Goal: Task Accomplishment & Management: Complete application form

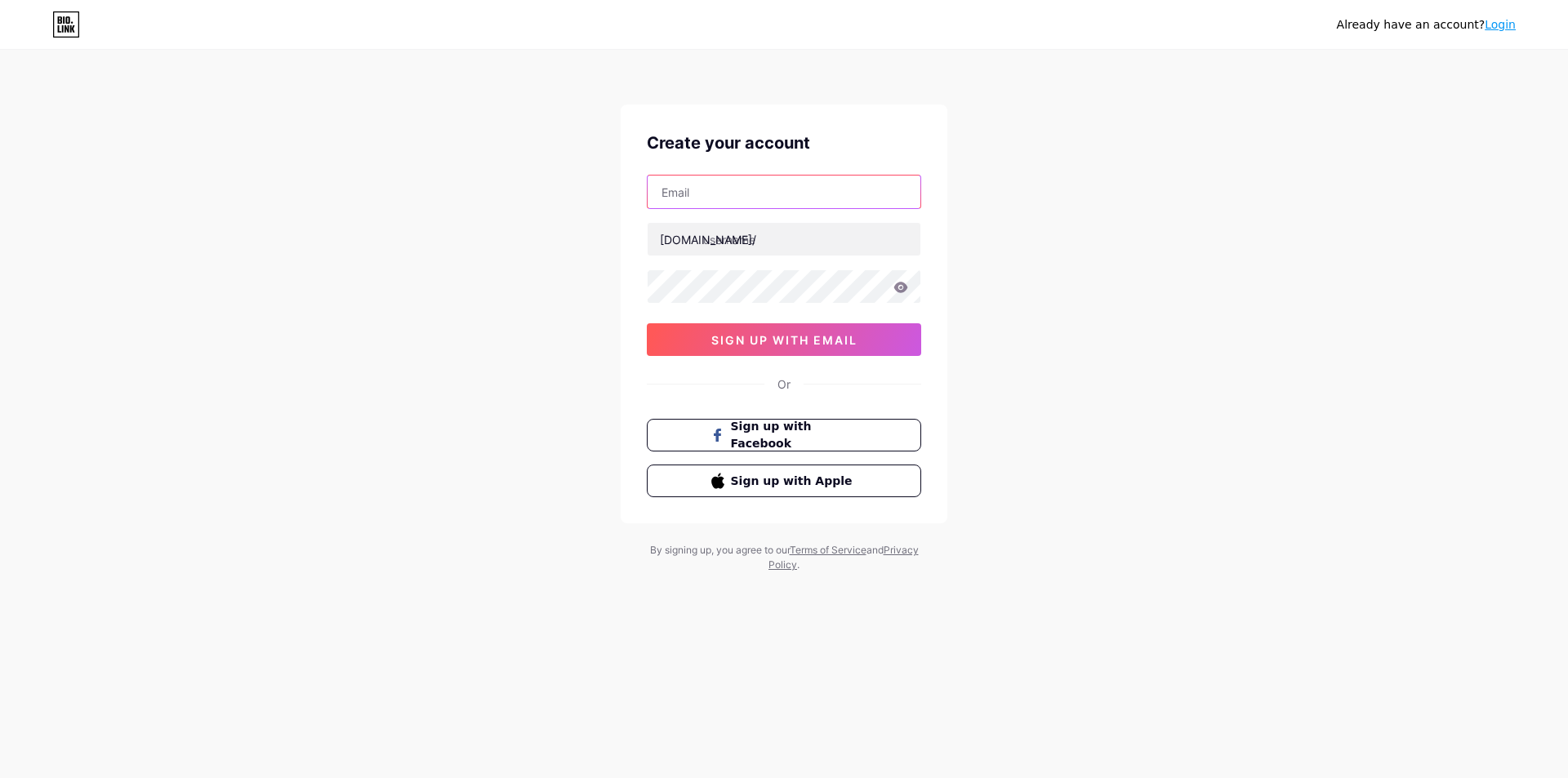
click at [745, 194] on input "text" at bounding box center [784, 192] width 272 height 33
click at [1500, 30] on link "Login" at bounding box center [1499, 24] width 31 height 13
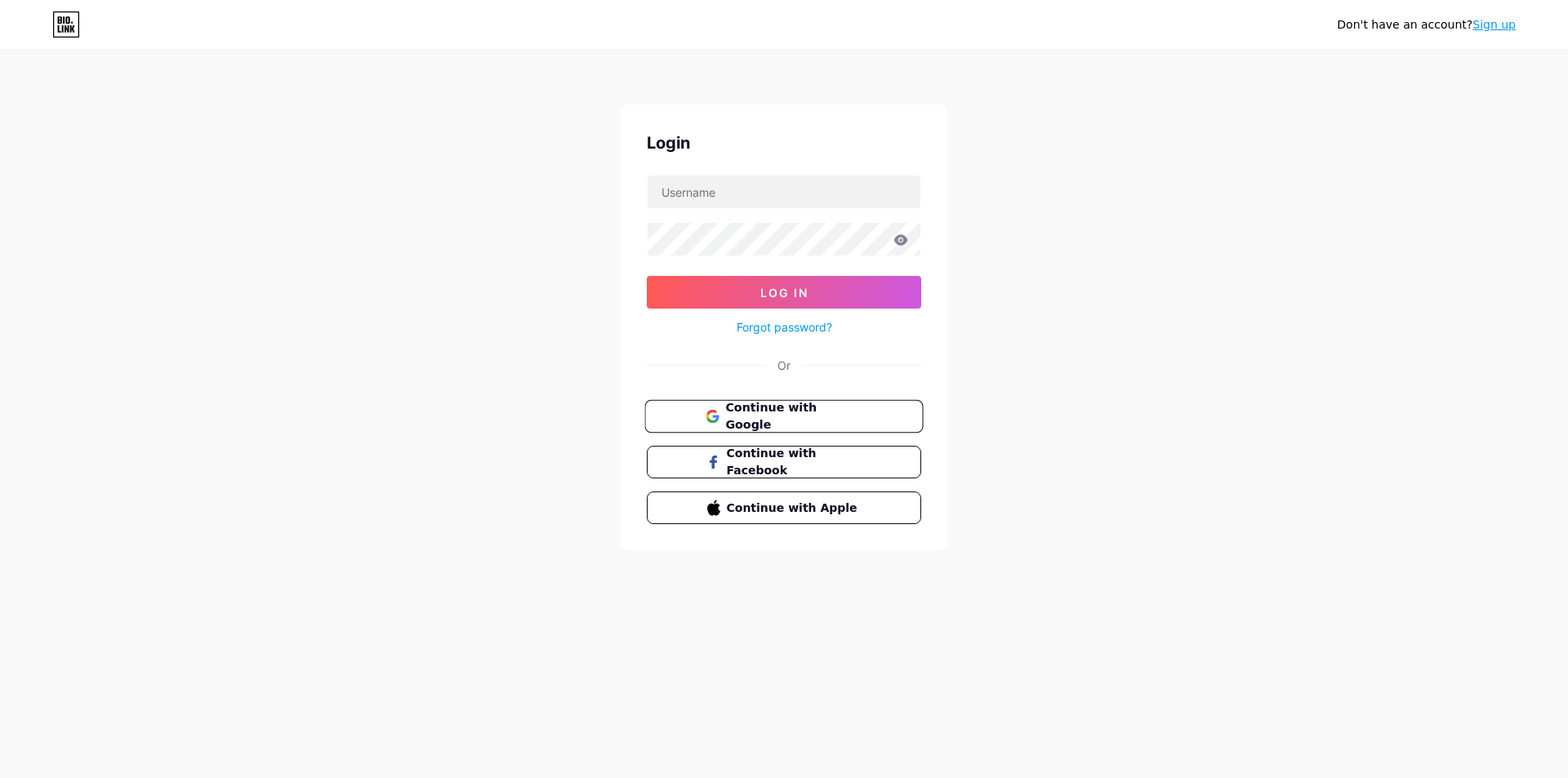
click at [780, 415] on span "Continue with Google" at bounding box center [793, 416] width 136 height 35
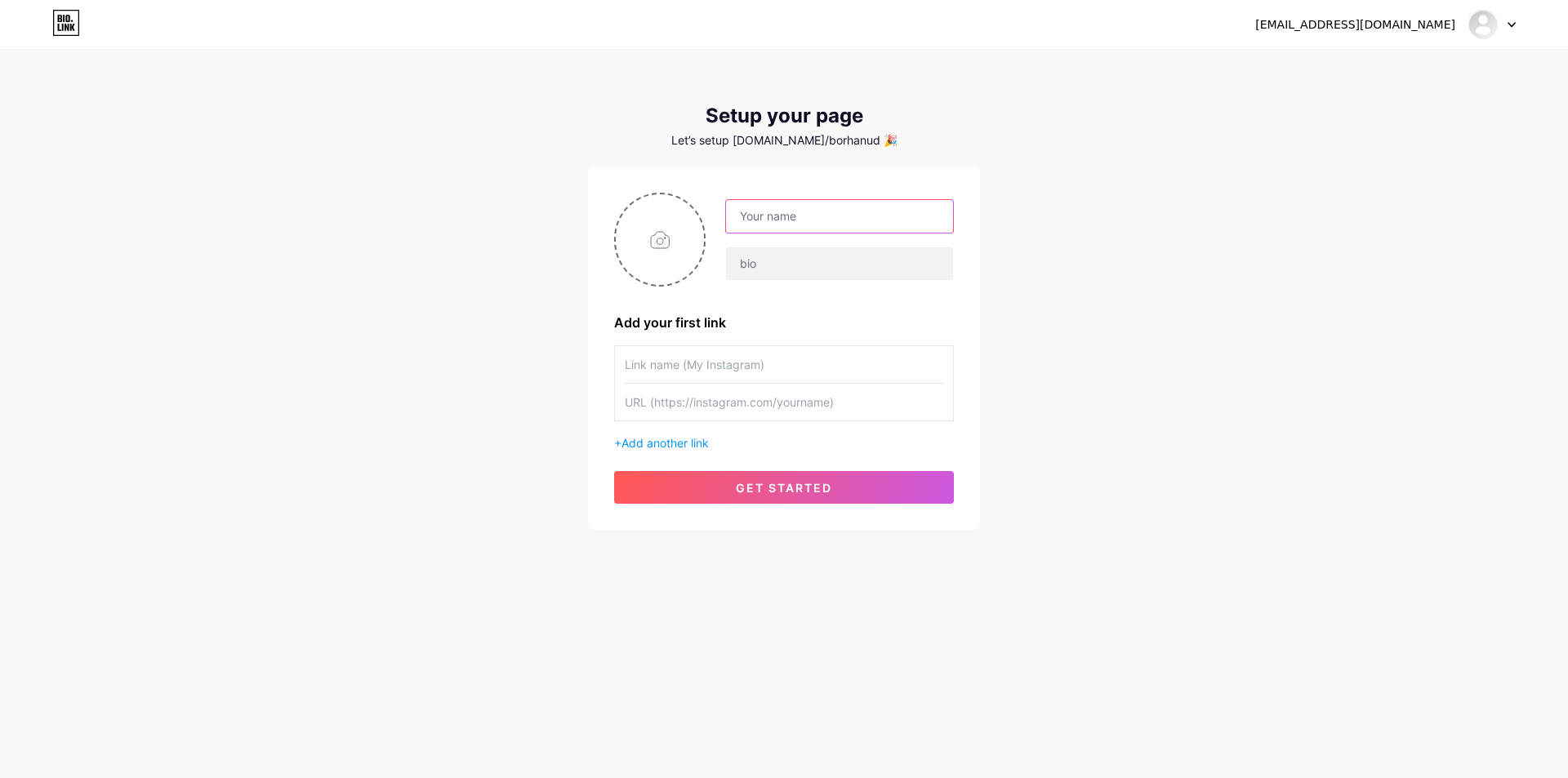
click at [835, 214] on input "text" at bounding box center [839, 216] width 227 height 33
click at [781, 268] on input "text" at bounding box center [839, 264] width 227 height 33
click at [667, 363] on input "text" at bounding box center [784, 364] width 319 height 37
click at [687, 413] on input "text" at bounding box center [784, 402] width 319 height 37
click at [667, 440] on span "Add another link" at bounding box center [665, 443] width 87 height 14
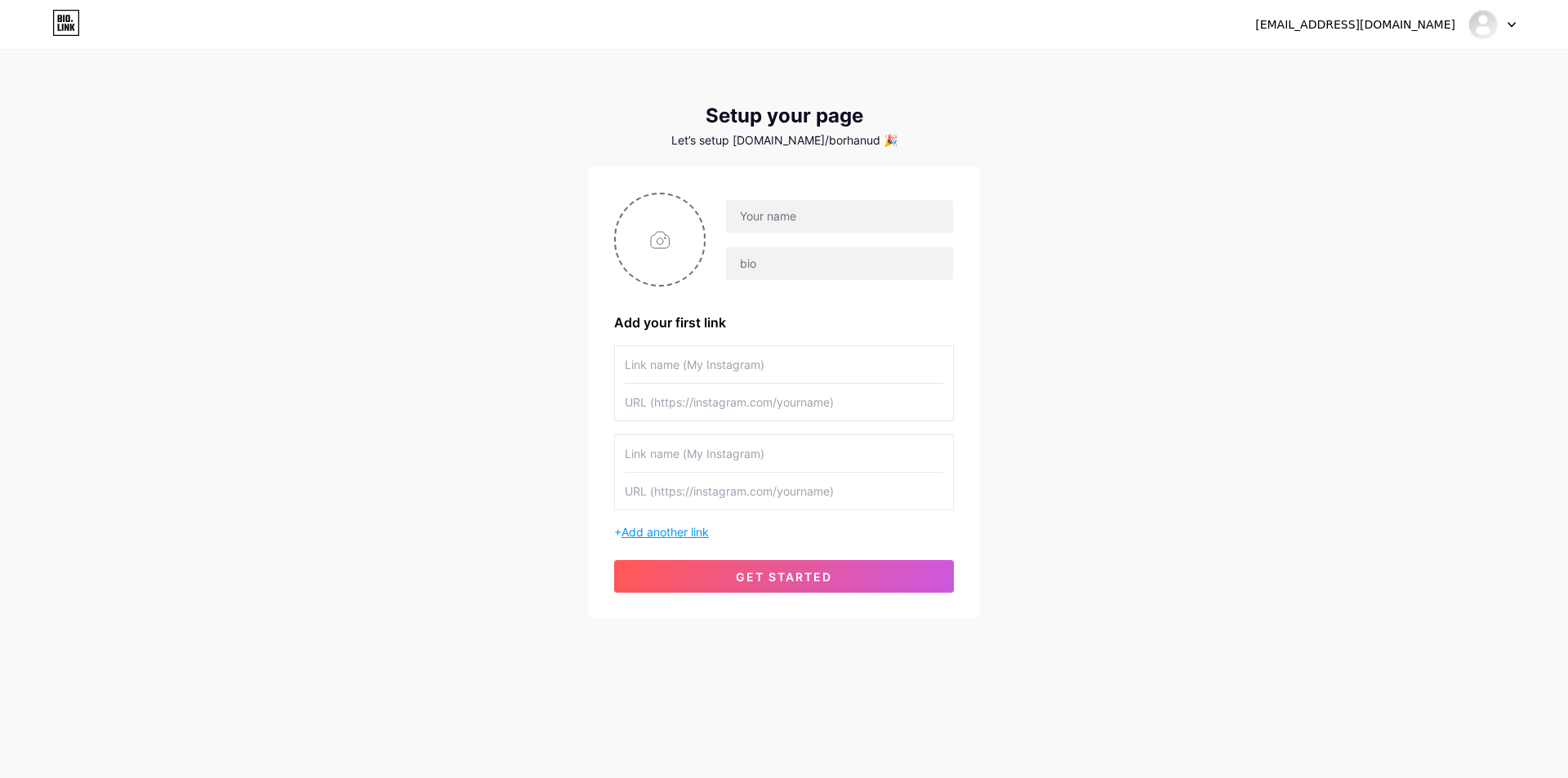
click at [665, 536] on span "Add another link" at bounding box center [665, 532] width 87 height 14
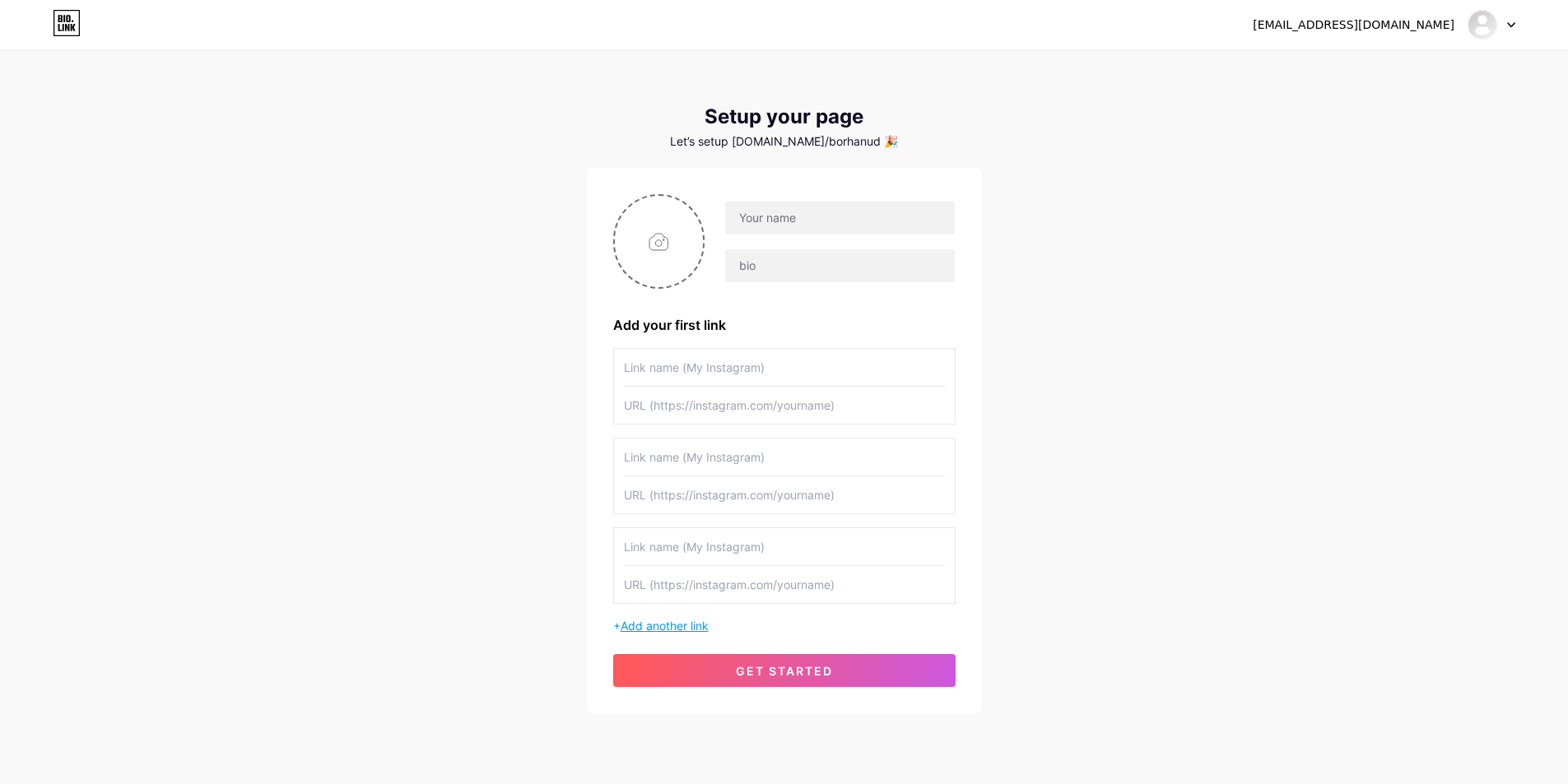
click at [675, 625] on span "Add another link" at bounding box center [664, 626] width 88 height 14
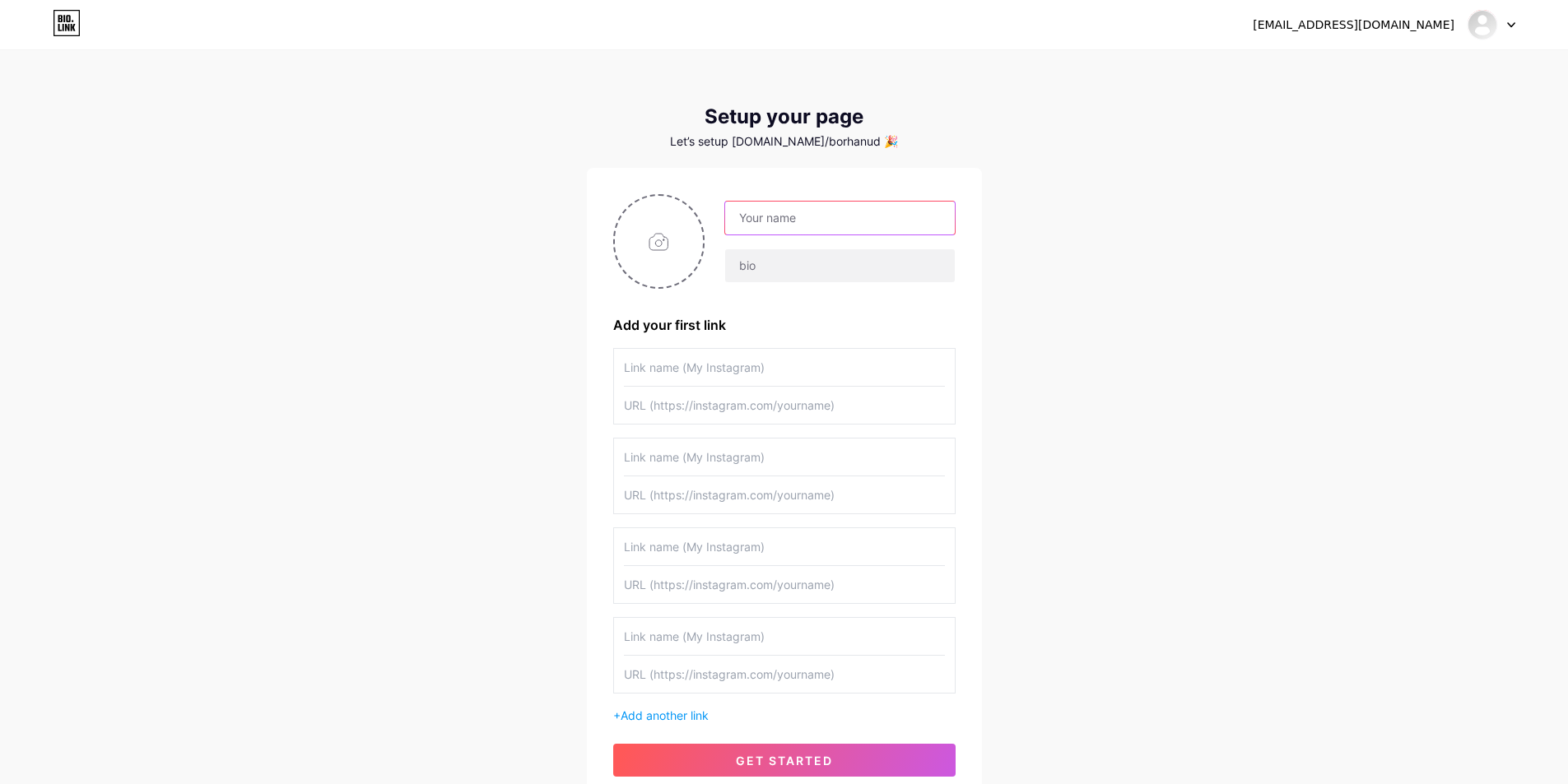
click at [887, 220] on input "text" at bounding box center [839, 218] width 229 height 33
type input "[PERSON_NAME]"
click at [863, 270] on input "text" at bounding box center [839, 266] width 229 height 33
click at [670, 248] on input "file" at bounding box center [659, 242] width 89 height 92
click at [795, 368] on input "text" at bounding box center [784, 367] width 321 height 37
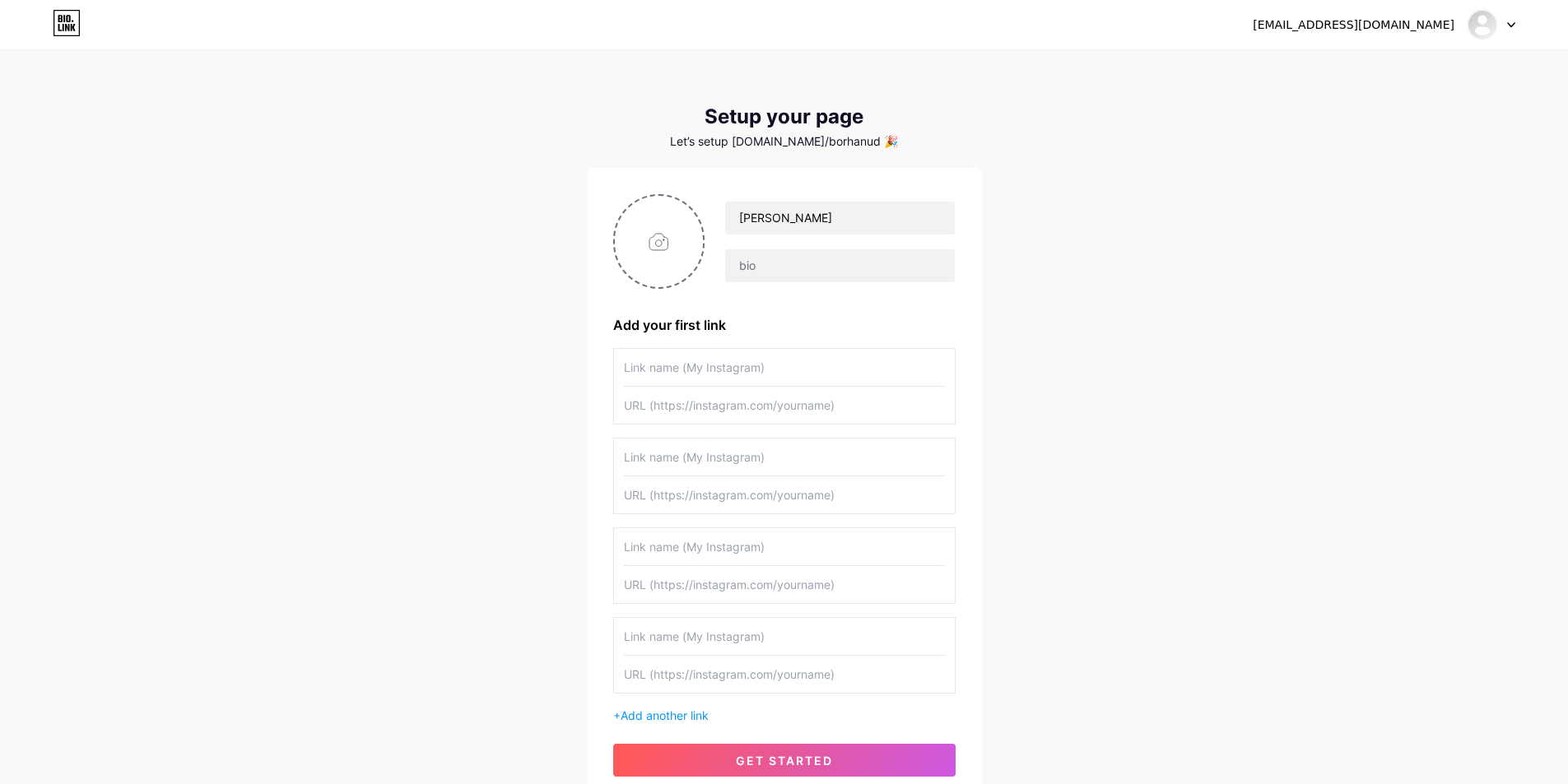
click at [773, 367] on input "text" at bounding box center [784, 367] width 321 height 37
type input "F"
click at [699, 372] on input "text" at bounding box center [784, 367] width 321 height 37
type input "FACEBOOK"
click at [676, 409] on input "text" at bounding box center [784, 405] width 321 height 37
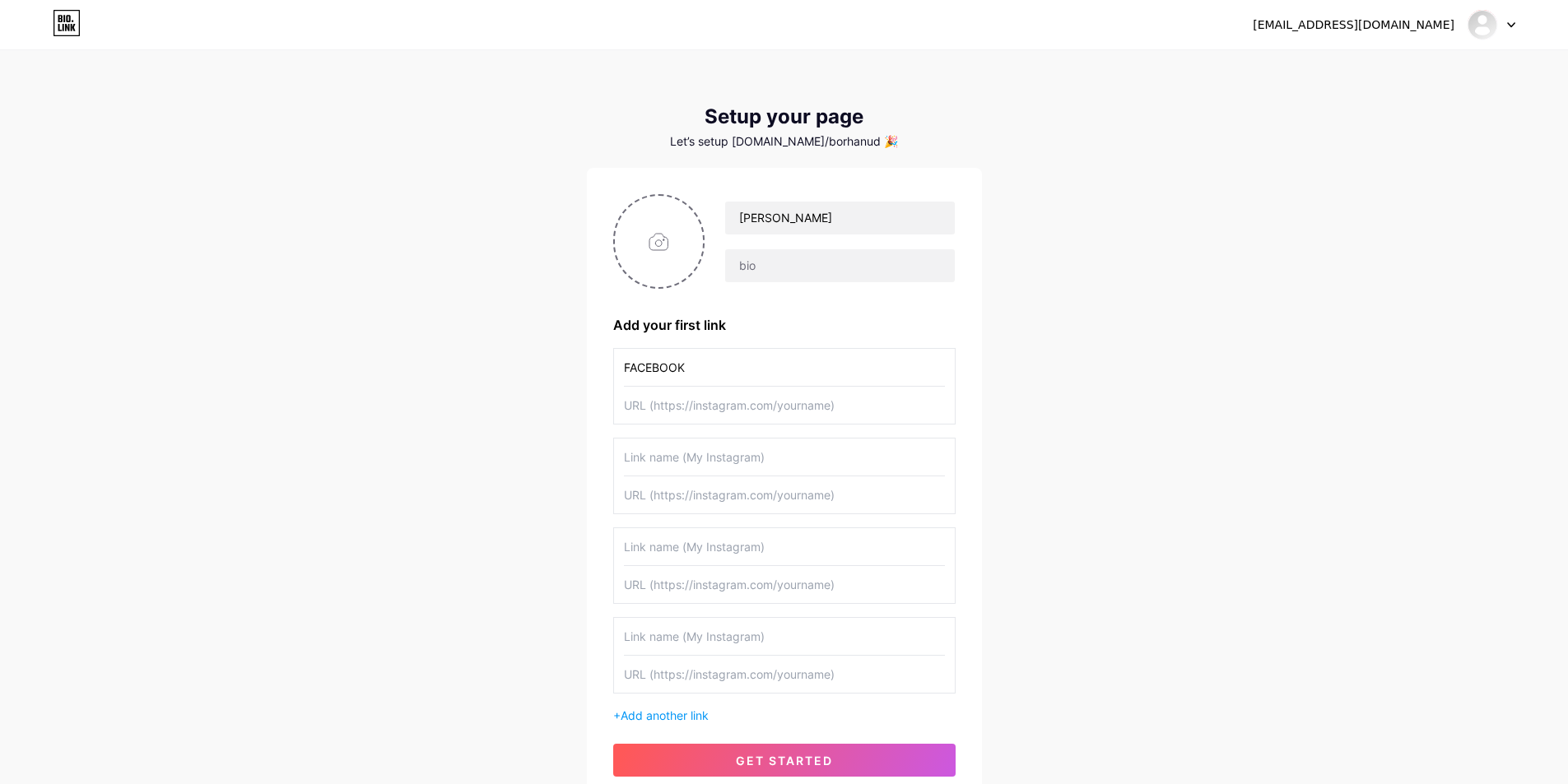
click at [719, 408] on input "text" at bounding box center [784, 405] width 321 height 37
click at [848, 355] on input "FACEBOOK" at bounding box center [784, 367] width 321 height 37
click at [772, 366] on input "FACEBOOK" at bounding box center [784, 367] width 321 height 37
click at [767, 411] on input "text" at bounding box center [784, 405] width 321 height 37
click at [775, 376] on input "FACEBOOK" at bounding box center [784, 367] width 321 height 37
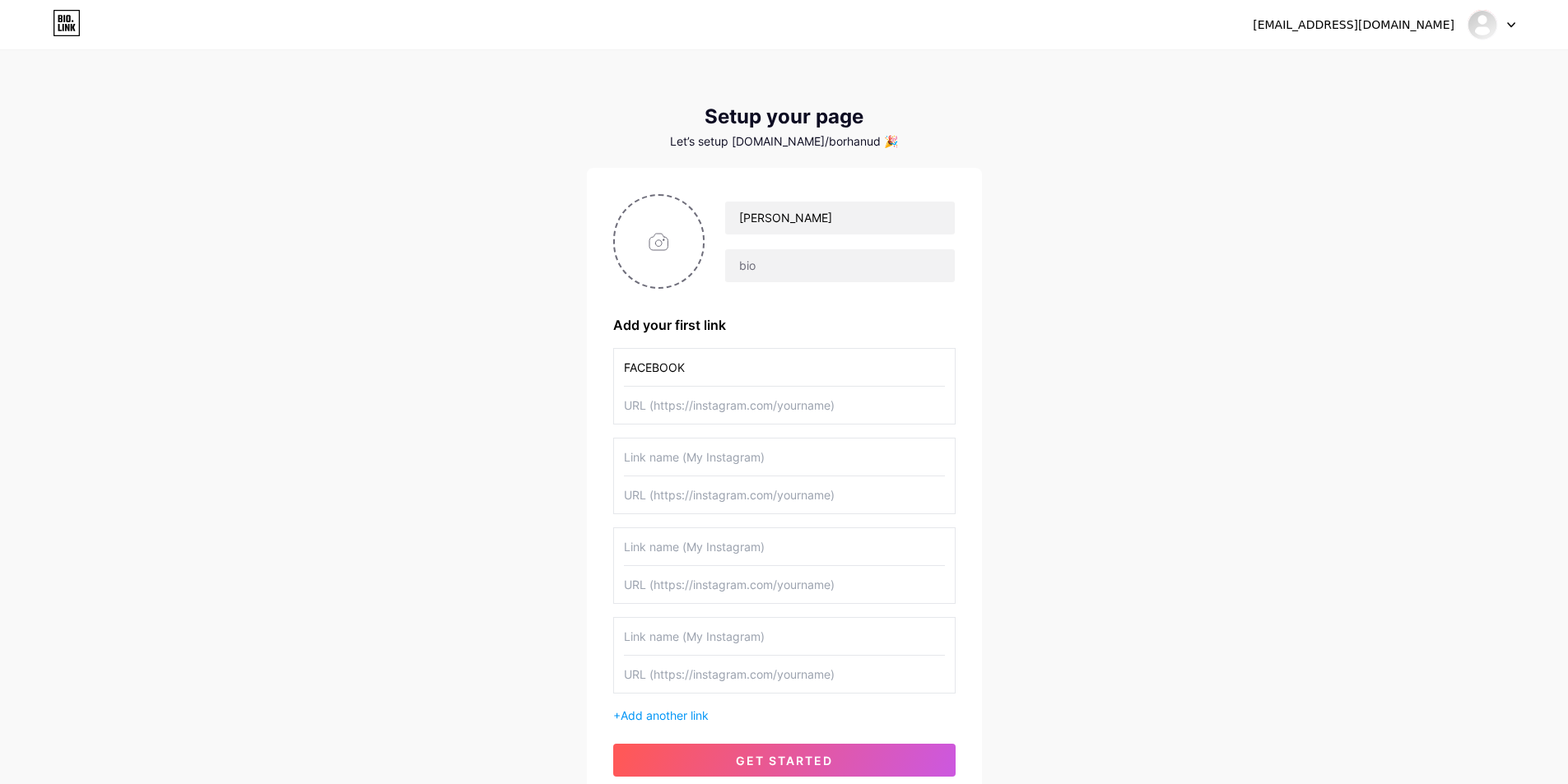
click at [728, 404] on input "text" at bounding box center [784, 405] width 321 height 37
paste input "[URL][DOMAIN_NAME][PERSON_NAME][PERSON_NAME]"
type input "[URL][DOMAIN_NAME][PERSON_NAME][PERSON_NAME]"
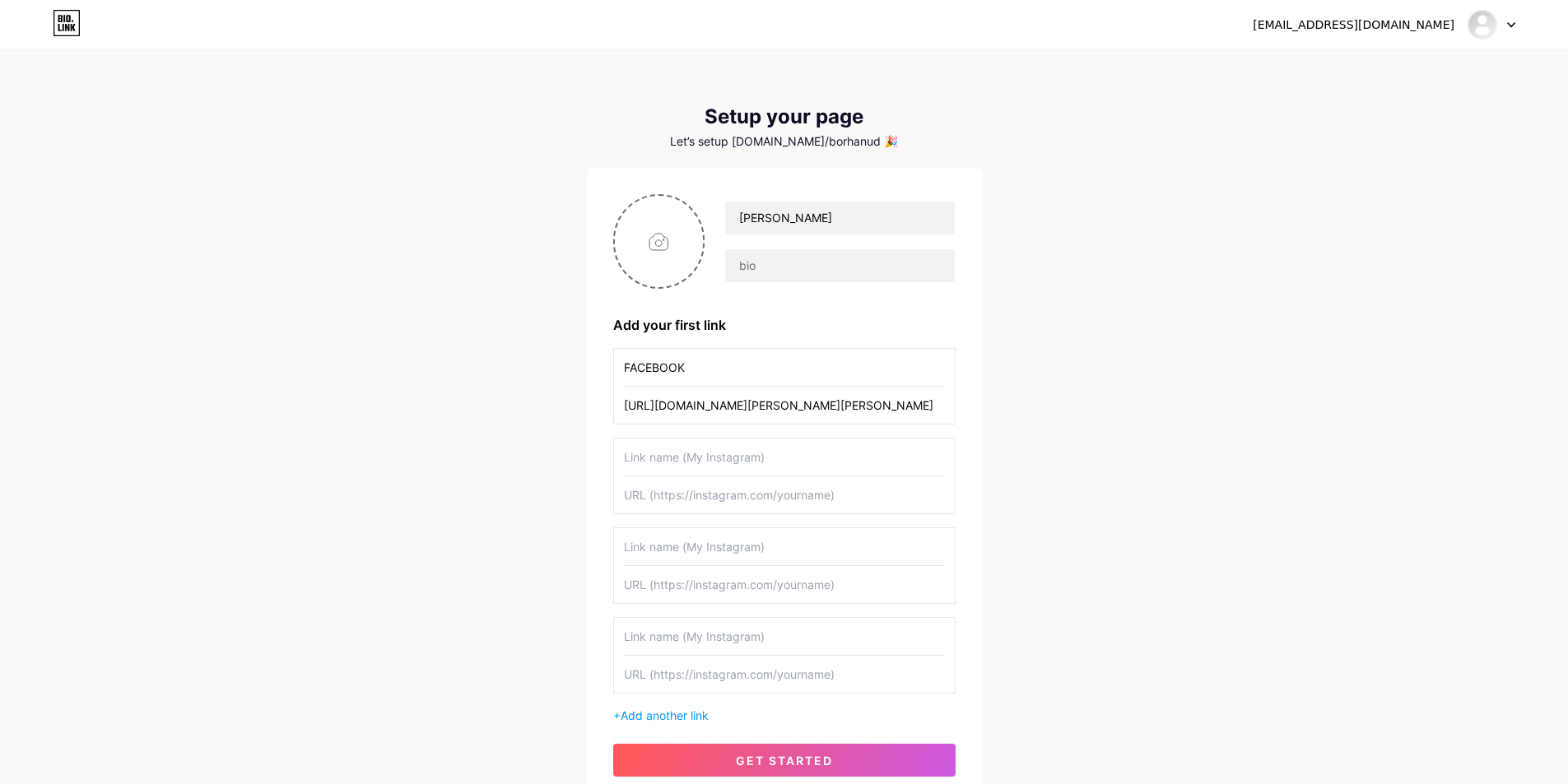
click at [735, 466] on input "text" at bounding box center [784, 457] width 321 height 37
type input "INSTAGRAM"
click at [725, 509] on input "text" at bounding box center [784, 495] width 321 height 37
click at [733, 553] on input "text" at bounding box center [784, 547] width 321 height 37
type input "WHATS'APP"
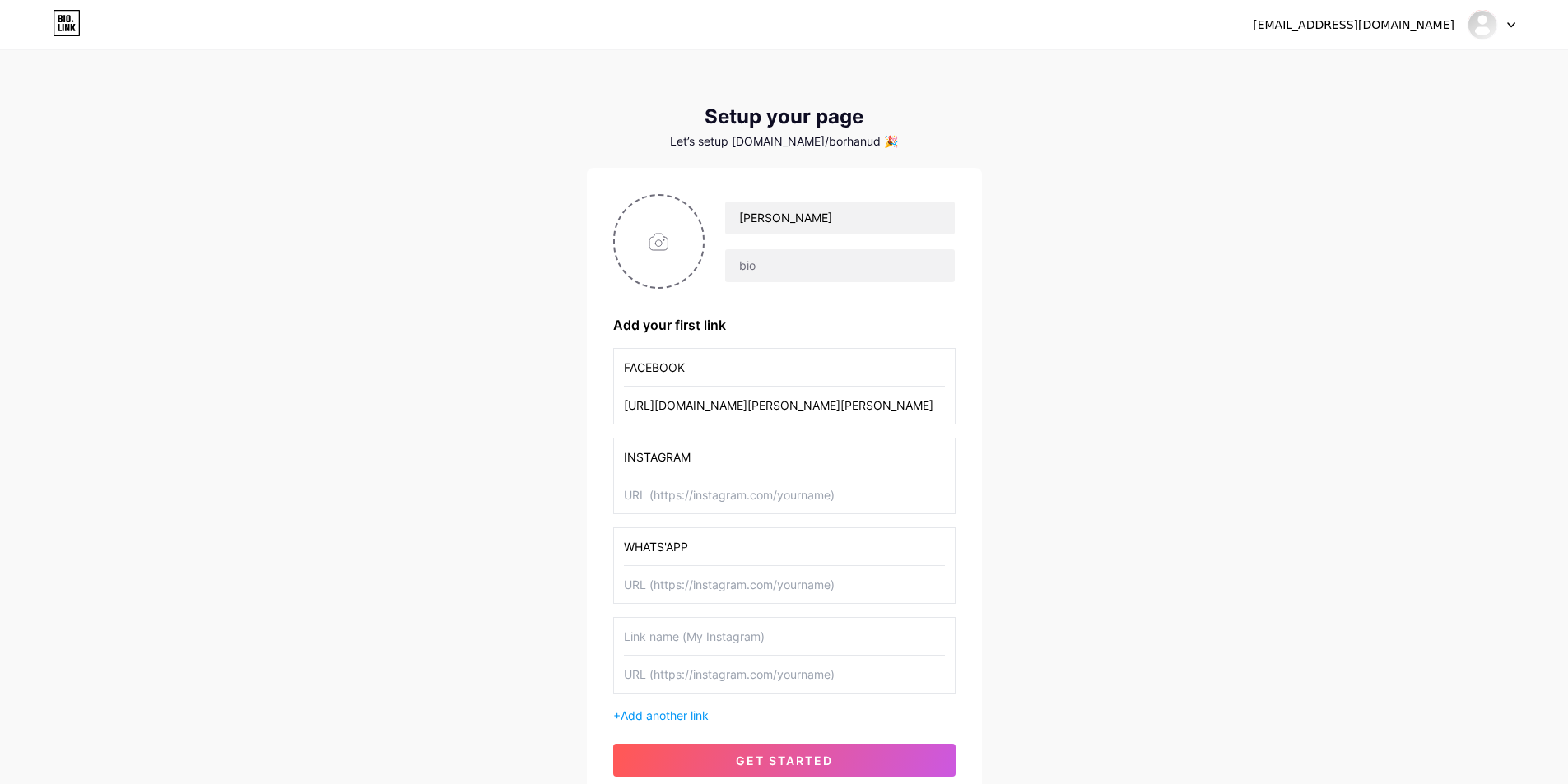
click at [663, 584] on input "text" at bounding box center [784, 585] width 321 height 37
paste input "[PHONE_NUMBER]"
type input "[PHONE_NUMBER]"
click at [679, 635] on input "text" at bounding box center [784, 636] width 321 height 37
type input "YOUTUBE"
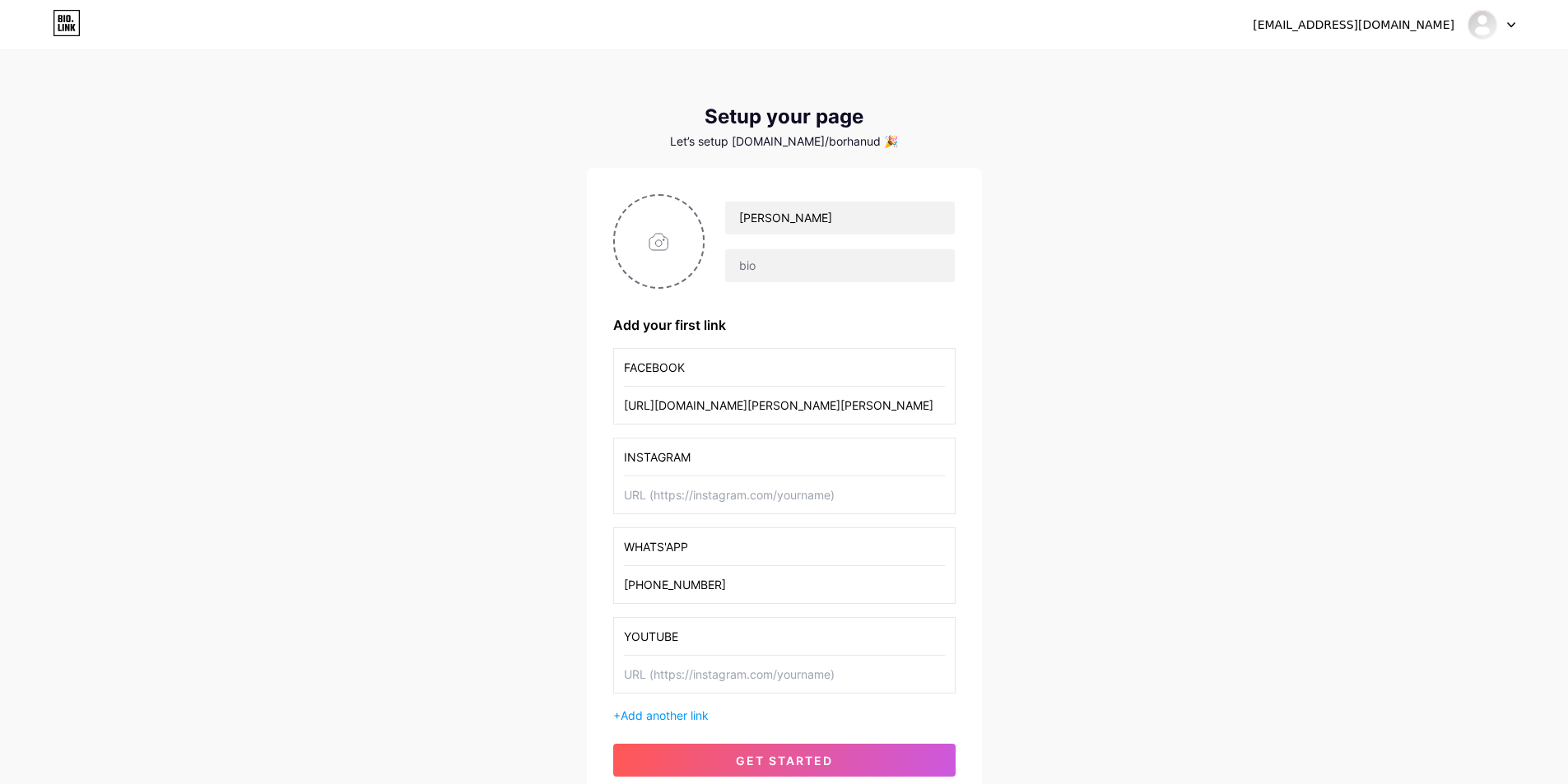
click at [673, 678] on input "text" at bounding box center [784, 673] width 321 height 37
paste input "[URL][DOMAIN_NAME]"
type input "[URL][DOMAIN_NAME]"
click at [829, 269] on input "text" at bounding box center [839, 266] width 229 height 33
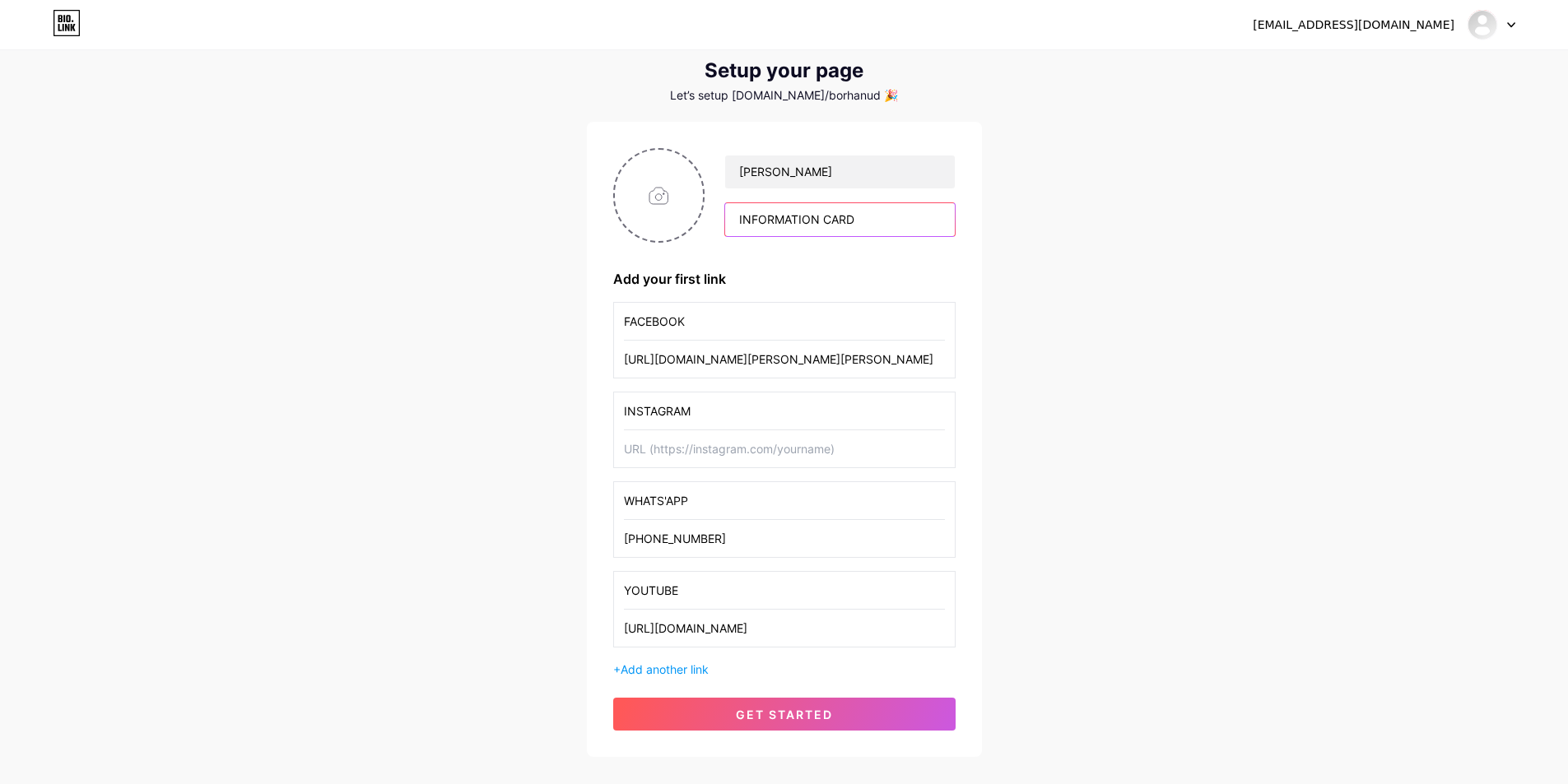
scroll to position [137, 0]
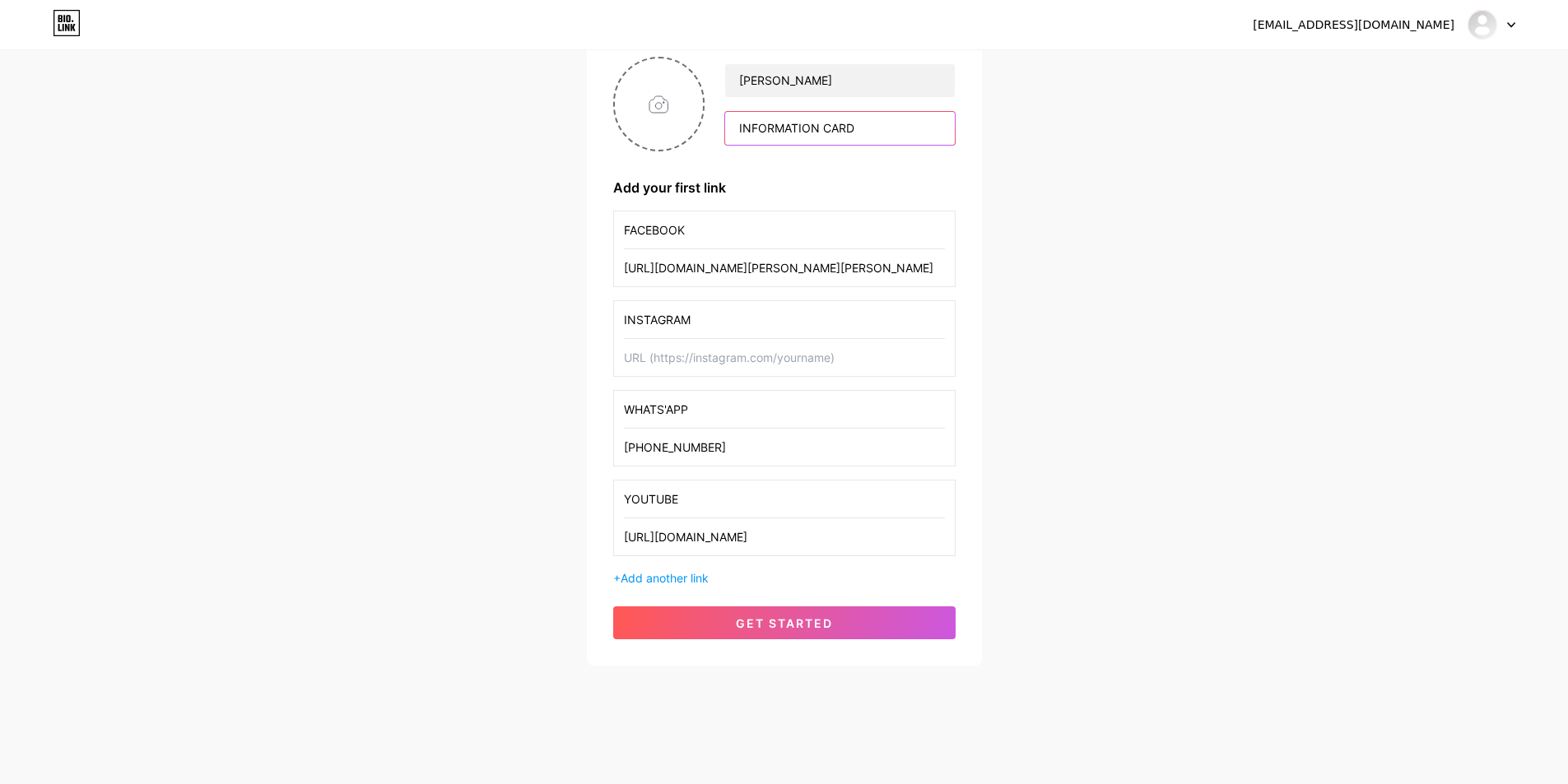
type input "INFORMATION CARD"
click at [672, 358] on input "text" at bounding box center [784, 357] width 321 height 37
click at [1202, 368] on div "[EMAIL_ADDRESS][DOMAIN_NAME] Dashboard Logout Setup your page Let’s setup [DOMA…" at bounding box center [784, 290] width 1568 height 856
click at [1187, 501] on div "[EMAIL_ADDRESS][DOMAIN_NAME] Dashboard Logout Setup your page Let’s setup [DOMA…" at bounding box center [784, 290] width 1568 height 856
click at [773, 458] on input "[PHONE_NUMBER]" at bounding box center [784, 446] width 321 height 37
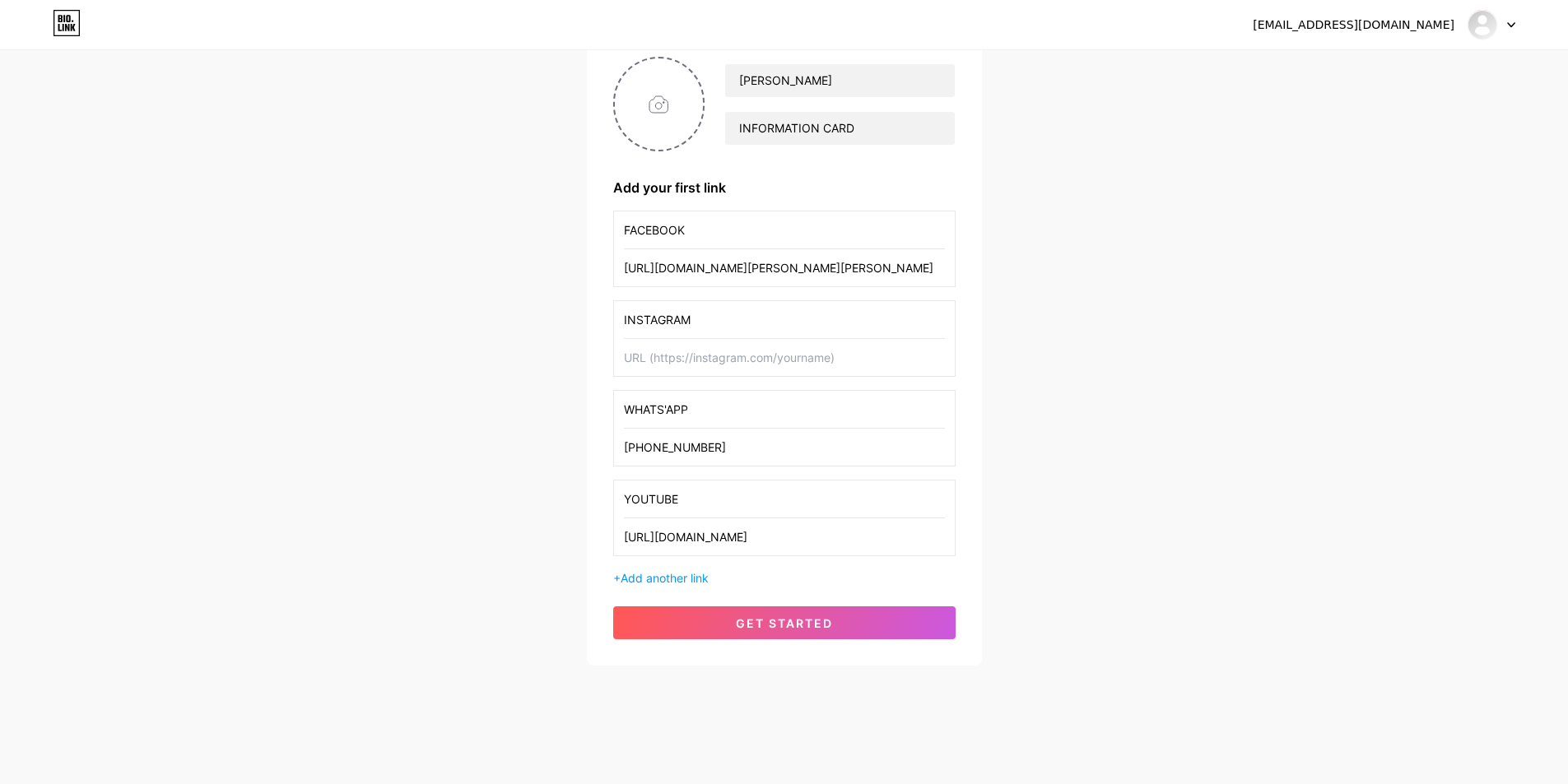
click at [483, 442] on div "[EMAIL_ADDRESS][DOMAIN_NAME] Dashboard Logout Setup your page Let’s setup [DOMA…" at bounding box center [784, 290] width 1568 height 856
click at [682, 357] on input "text" at bounding box center [784, 357] width 321 height 37
click at [666, 122] on input "file" at bounding box center [659, 104] width 89 height 92
type input "C:\fakepath\arrangement-with-books-cup-dark-background.jpg"
click at [696, 375] on input "text" at bounding box center [784, 357] width 321 height 37
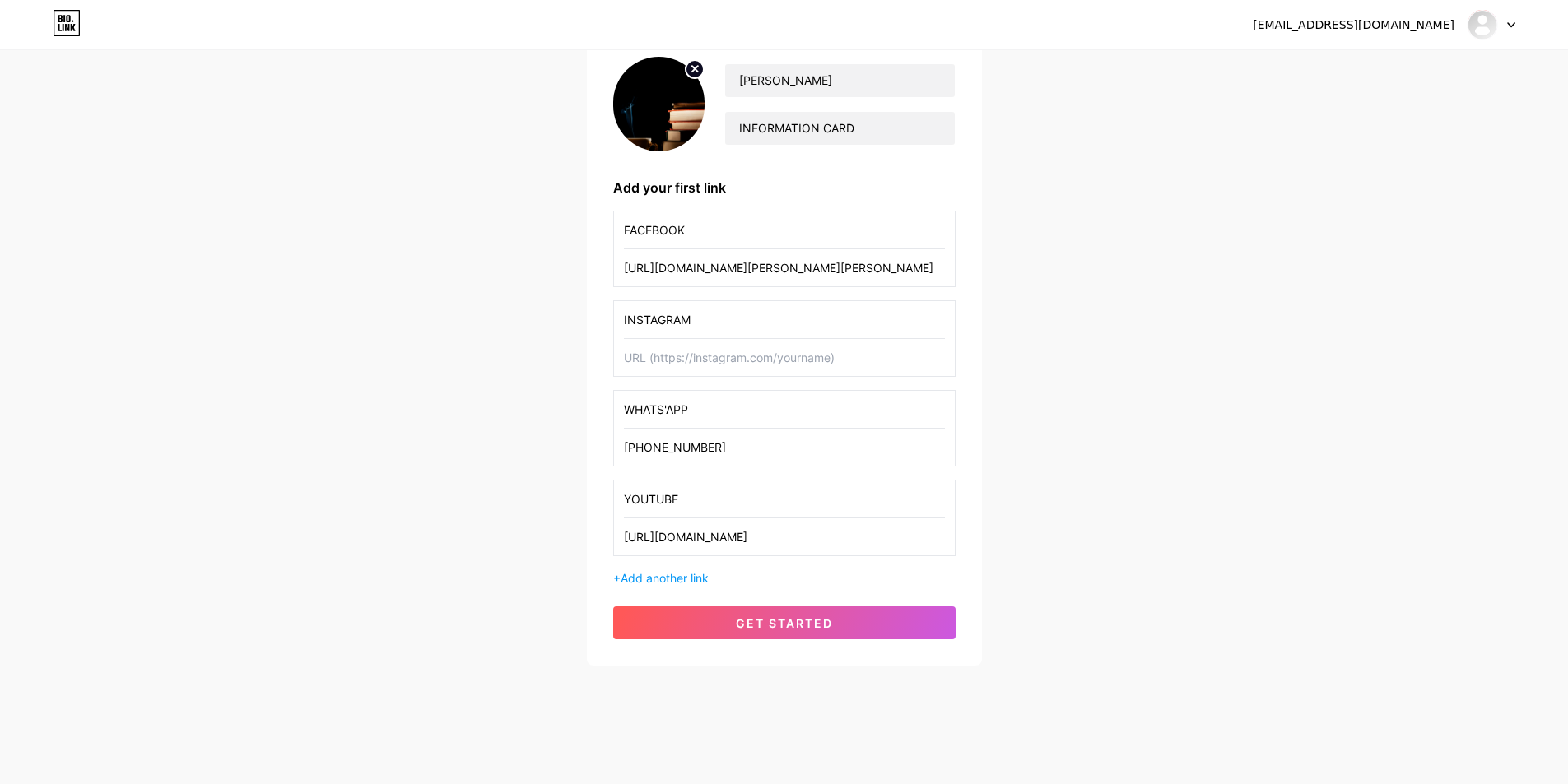
click at [460, 388] on div "[EMAIL_ADDRESS][DOMAIN_NAME] Dashboard Logout Setup your page Let’s setup [DOMA…" at bounding box center [784, 290] width 1568 height 856
click at [290, 422] on div "[EMAIL_ADDRESS][DOMAIN_NAME] Dashboard Logout Setup your page Let’s setup [DOMA…" at bounding box center [784, 290] width 1568 height 856
paste input "@[PERSON_NAME].[PERSON_NAME].14224094"
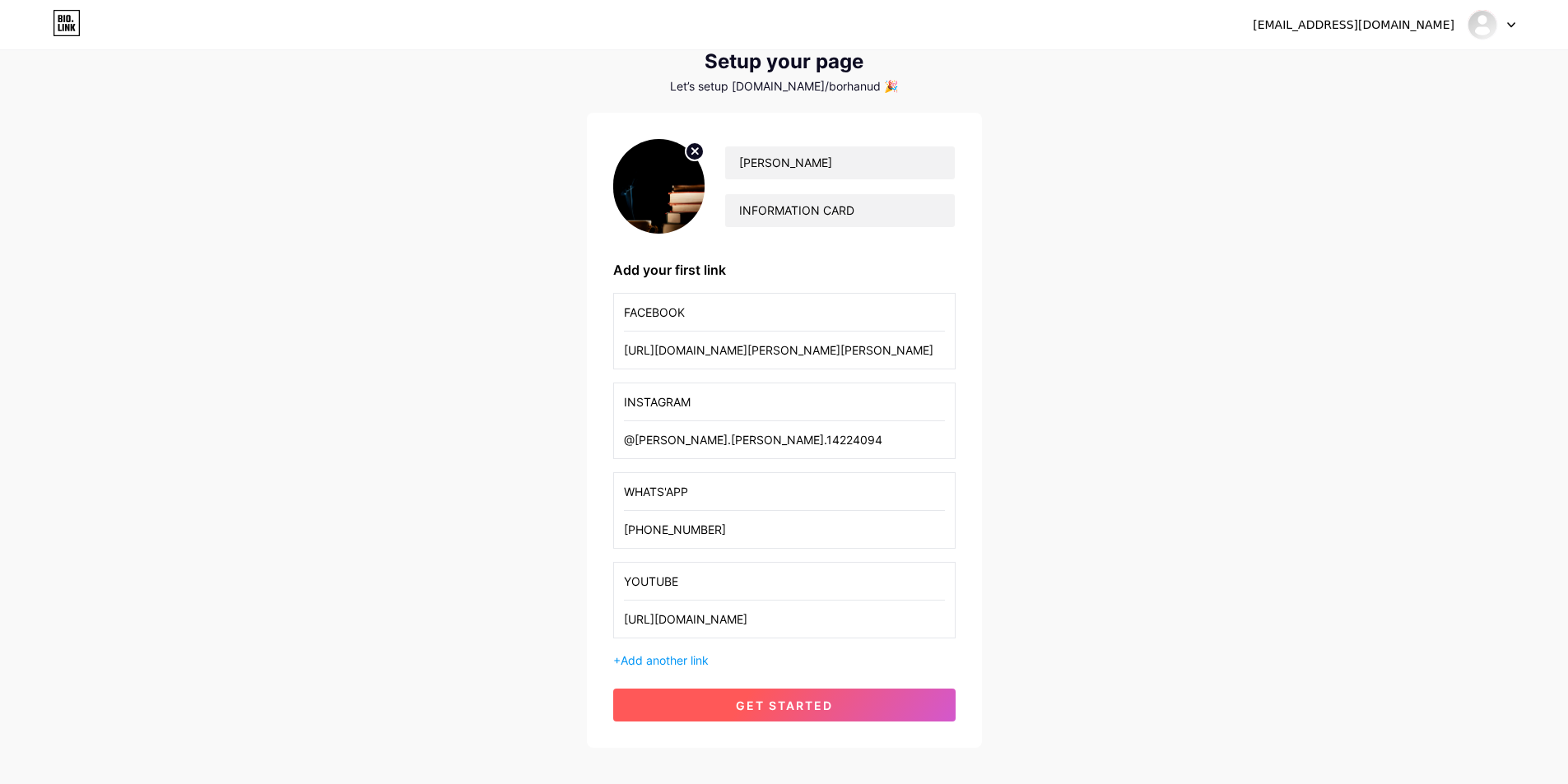
type input "@[PERSON_NAME].[PERSON_NAME].14224094"
click at [861, 710] on button "get started" at bounding box center [784, 705] width 342 height 33
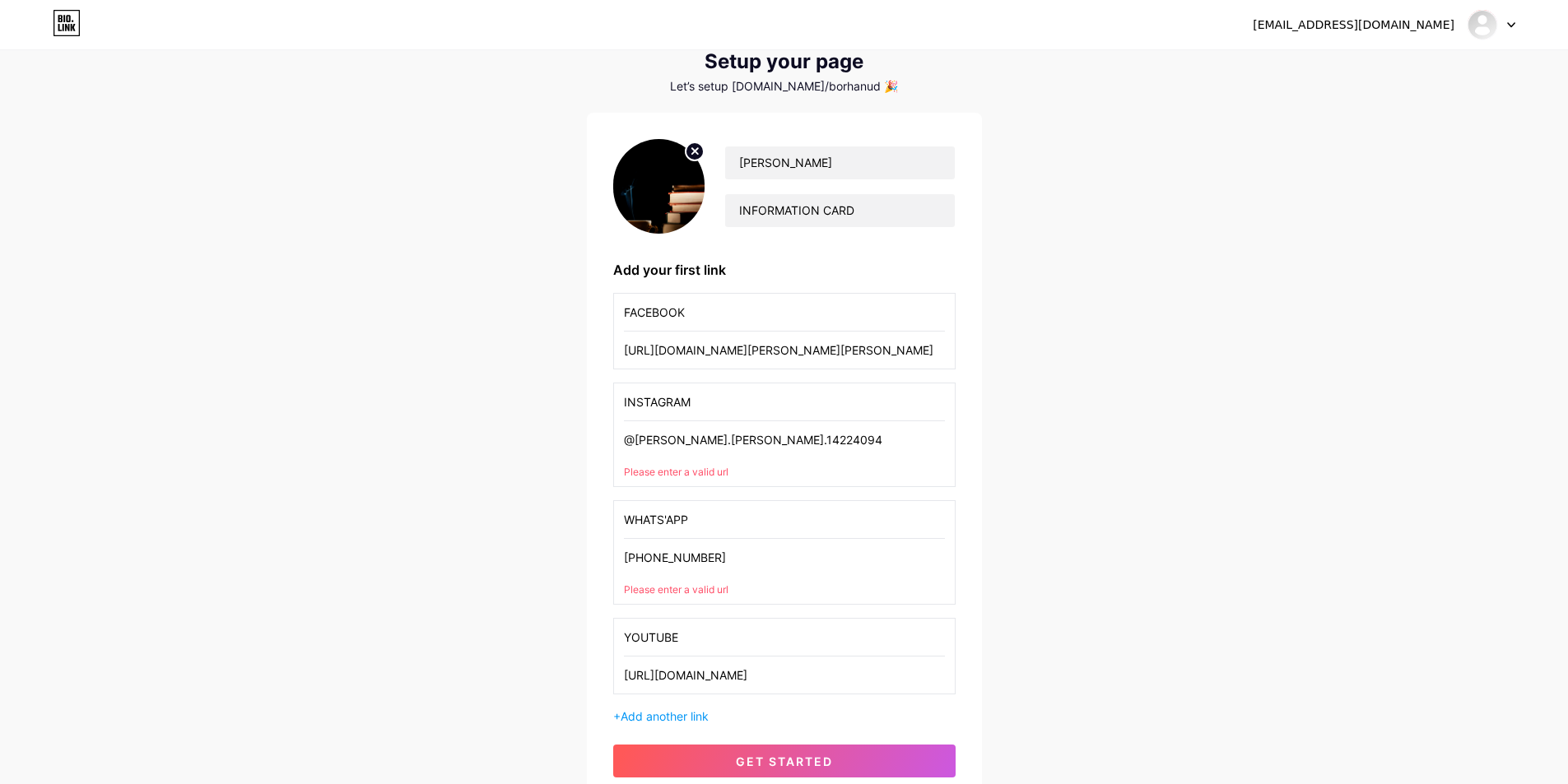
drag, startPoint x: 761, startPoint y: 566, endPoint x: 601, endPoint y: 558, distance: 160.2
click at [601, 558] on div "[PERSON_NAME] INFORMATION CARD Add your first link FACEBOOK [URL][DOMAIN_NAME][…" at bounding box center [784, 458] width 395 height 691
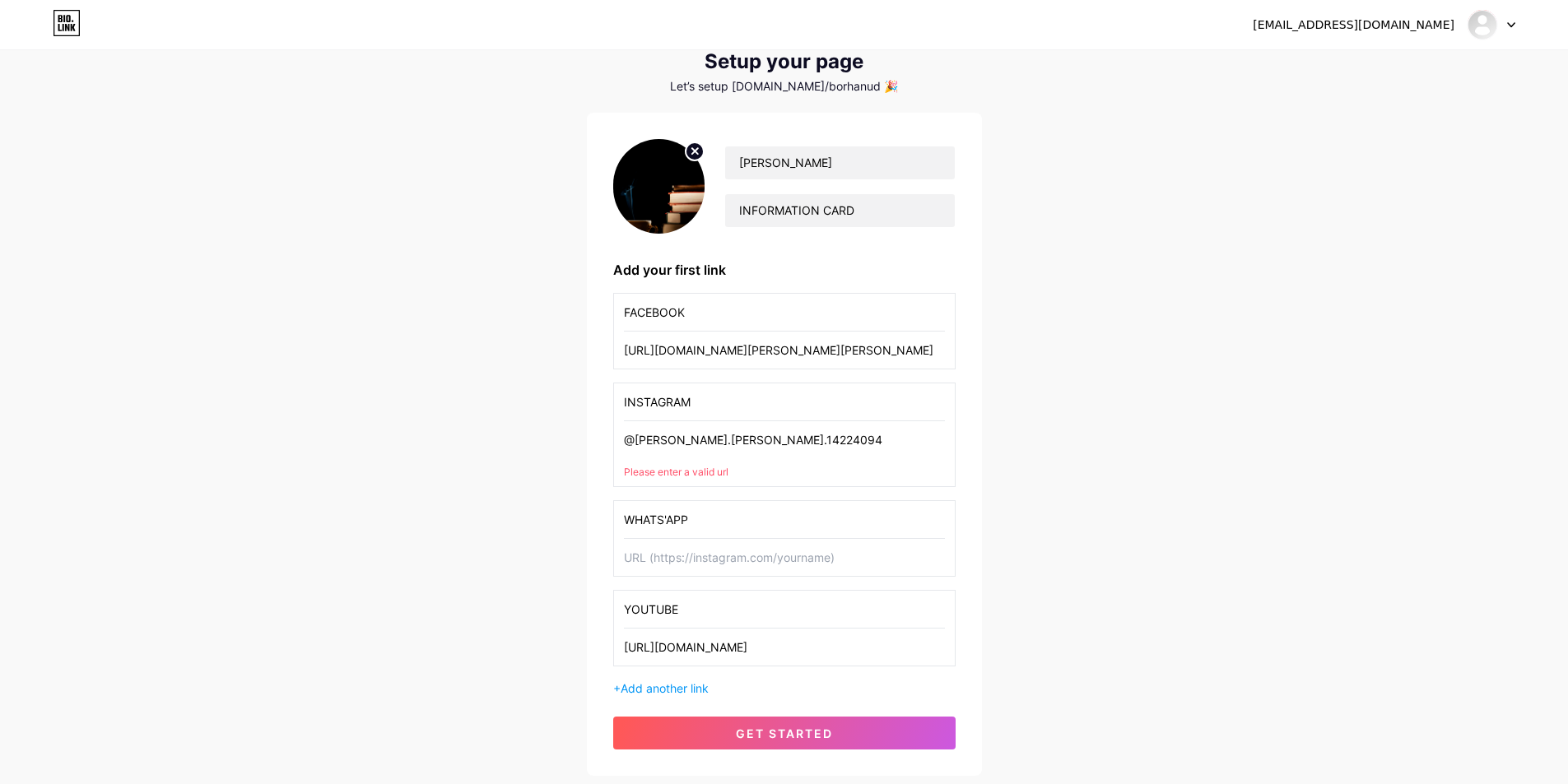
paste input "tel:[PHONE_NUMBER]"
click at [721, 726] on button "get started" at bounding box center [784, 733] width 342 height 33
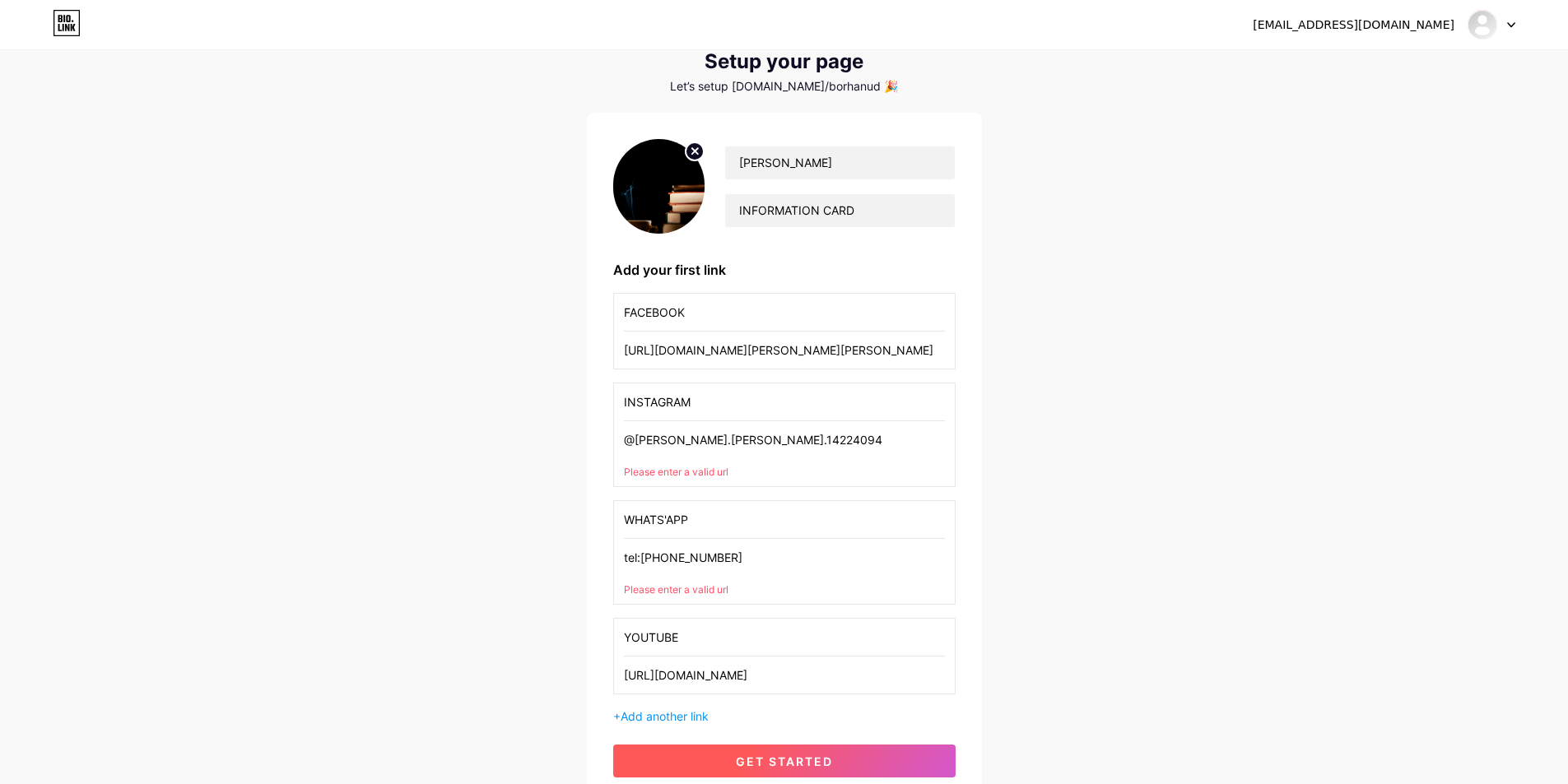
click at [725, 747] on button "get started" at bounding box center [784, 761] width 342 height 33
drag, startPoint x: 781, startPoint y: 565, endPoint x: 782, endPoint y: 574, distance: 9.1
click at [781, 566] on input "tel:[PHONE_NUMBER]" at bounding box center [784, 557] width 321 height 37
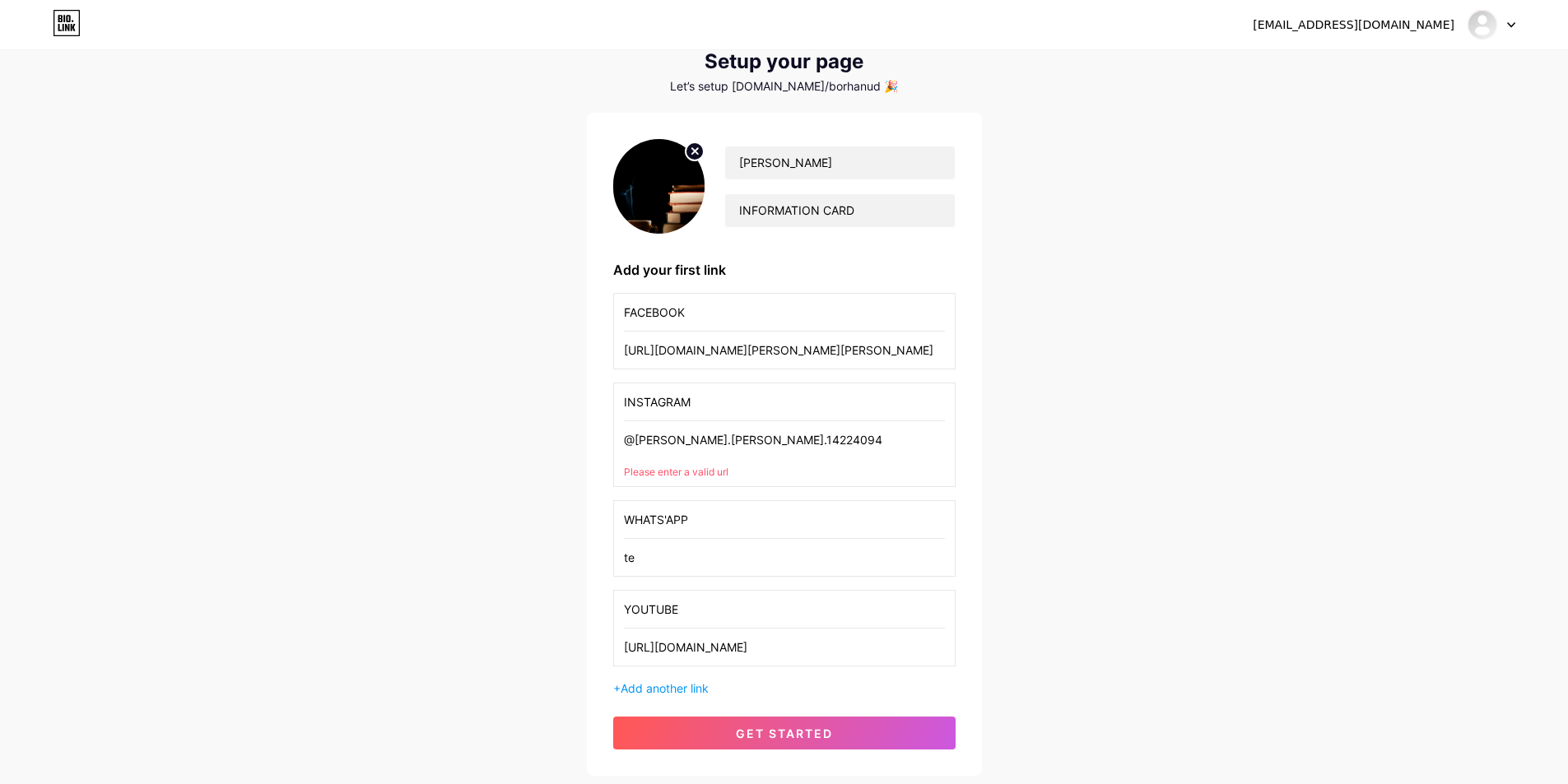
type input "t"
paste input "[URL][DOMAIN_NAME]"
type input "[URL][DOMAIN_NAME]"
click at [787, 724] on button "get started" at bounding box center [784, 733] width 342 height 33
click at [783, 733] on span "get started" at bounding box center [784, 733] width 97 height 14
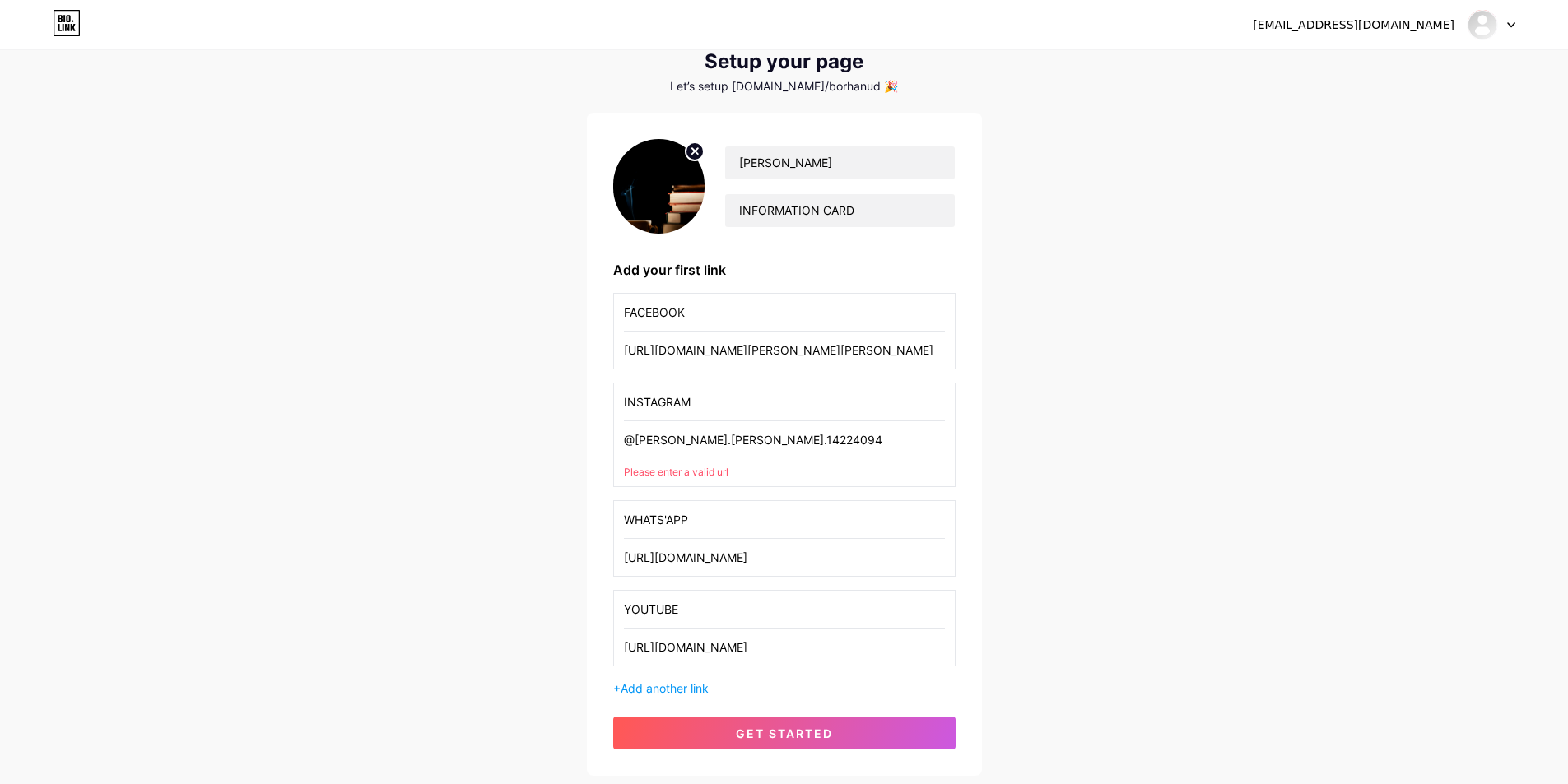
drag, startPoint x: 855, startPoint y: 448, endPoint x: 517, endPoint y: 462, distance: 338.3
click at [517, 461] on div "[EMAIL_ADDRESS][DOMAIN_NAME] Dashboard Logout Setup your page Let’s setup [DOMA…" at bounding box center [784, 386] width 1568 height 883
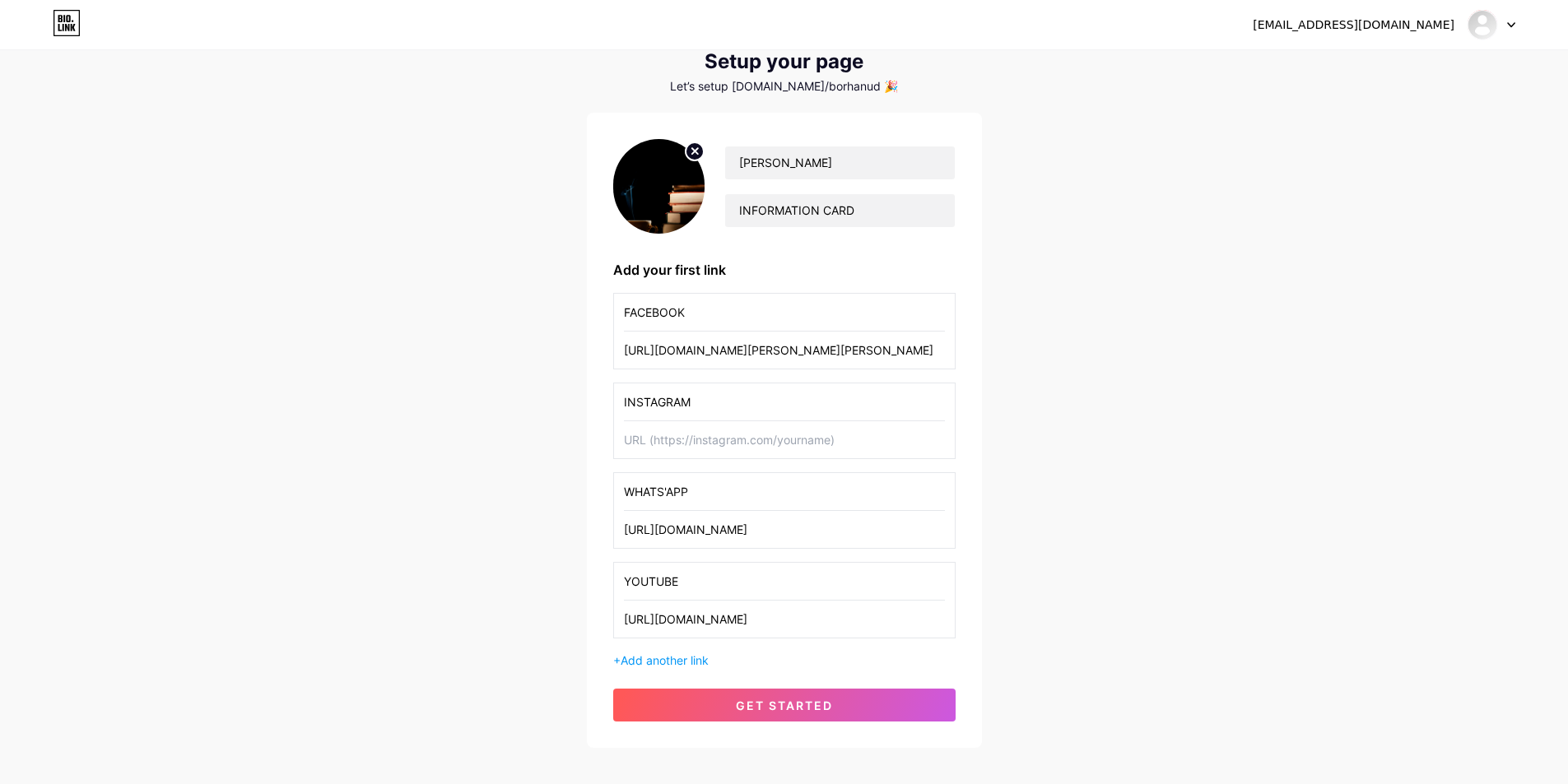
paste input "[URL][DOMAIN_NAME][PERSON_NAME][PERSON_NAME]"
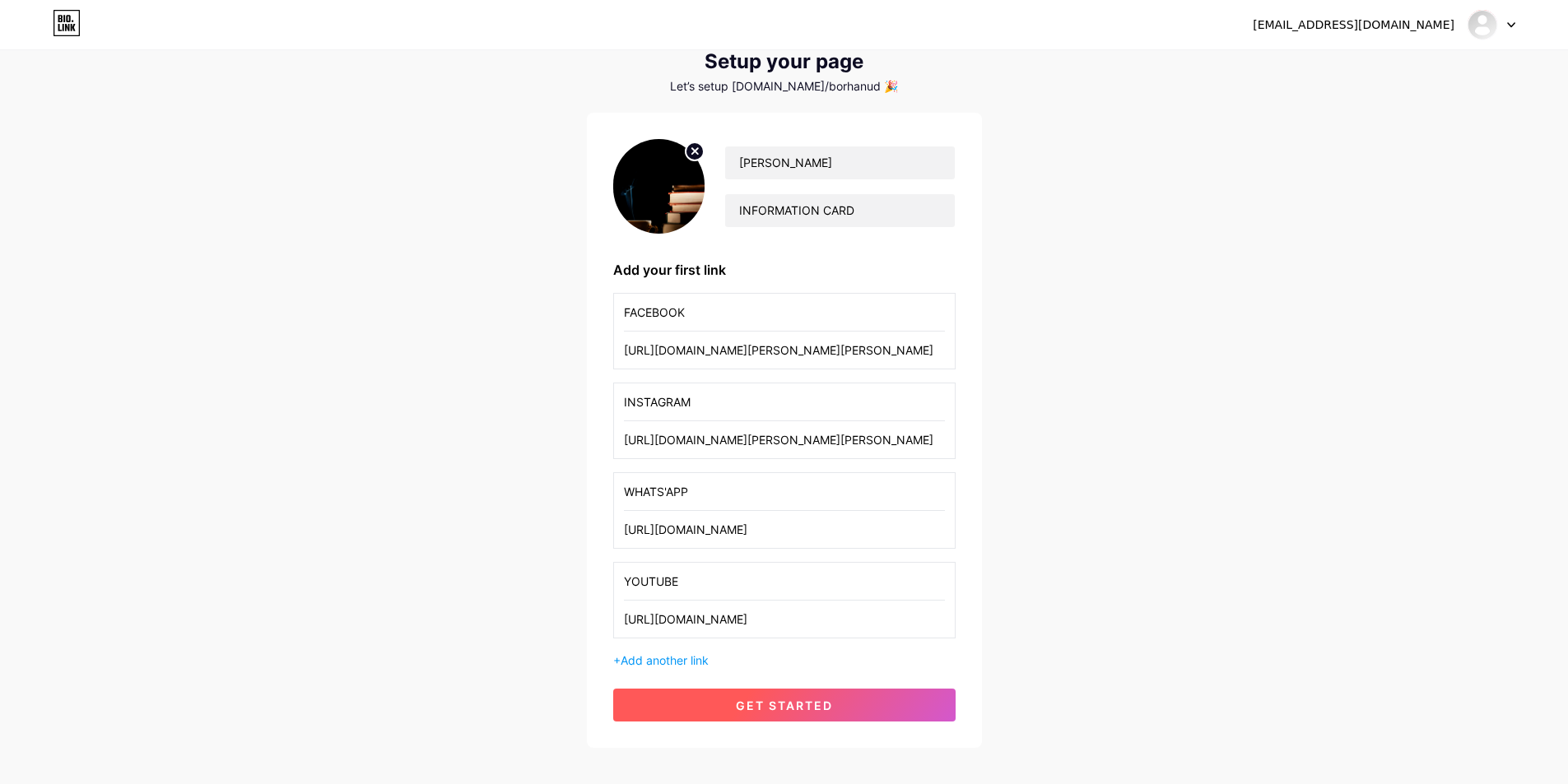
type input "[URL][DOMAIN_NAME][PERSON_NAME][PERSON_NAME]"
click at [778, 710] on span "get started" at bounding box center [784, 705] width 97 height 14
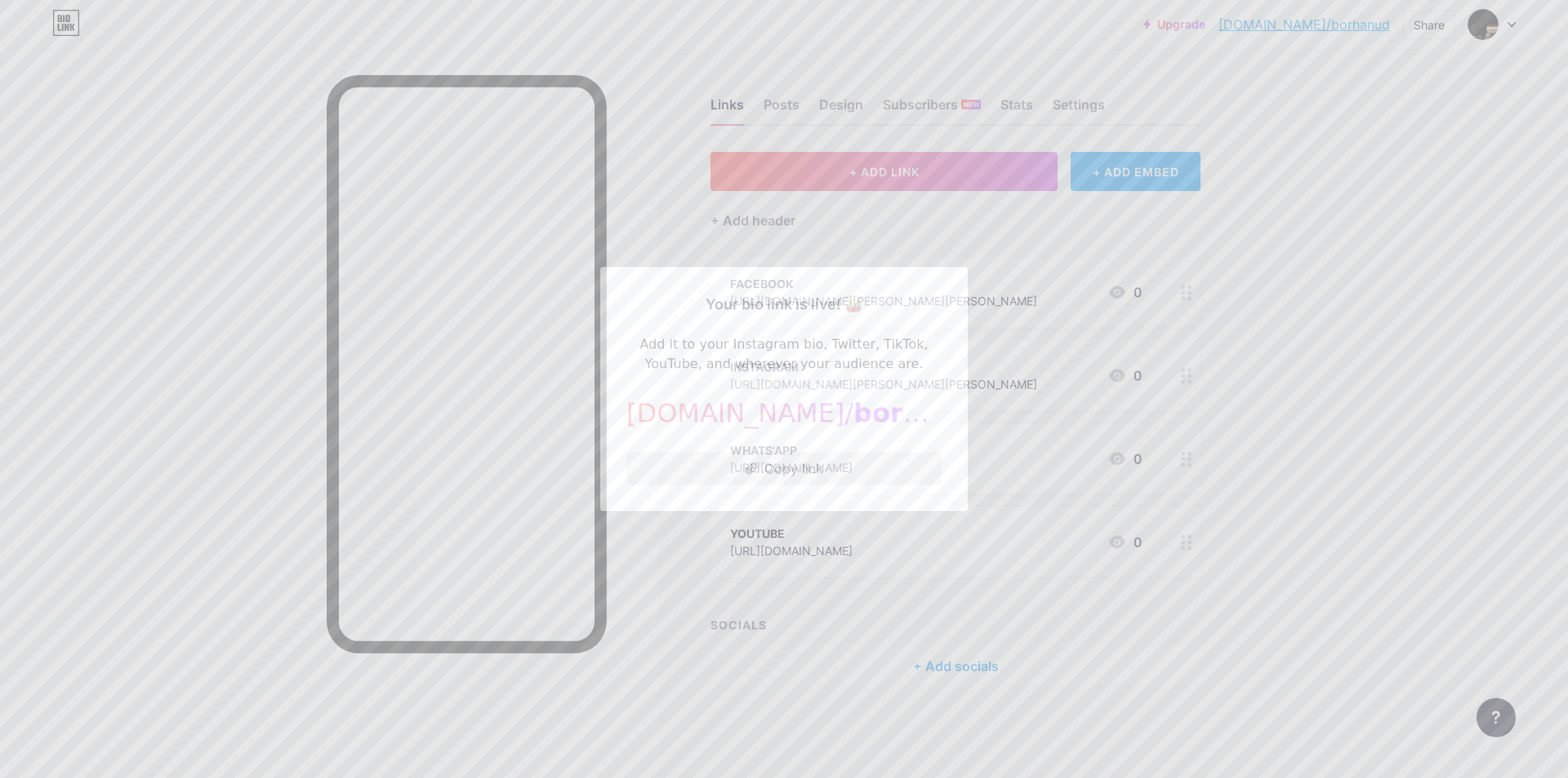
click at [781, 469] on button "Copy link" at bounding box center [784, 469] width 315 height 33
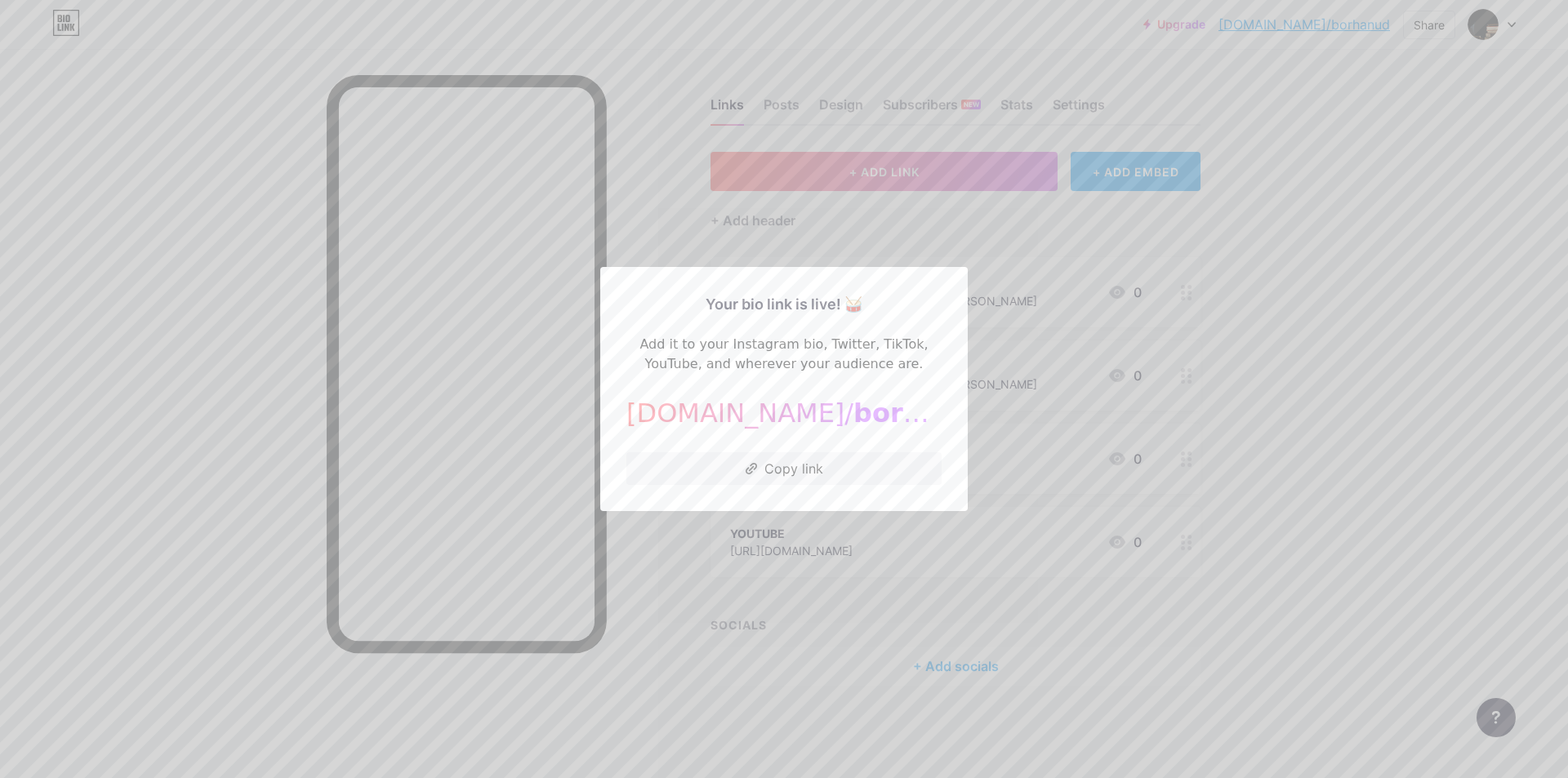
click at [729, 719] on div at bounding box center [784, 389] width 1568 height 778
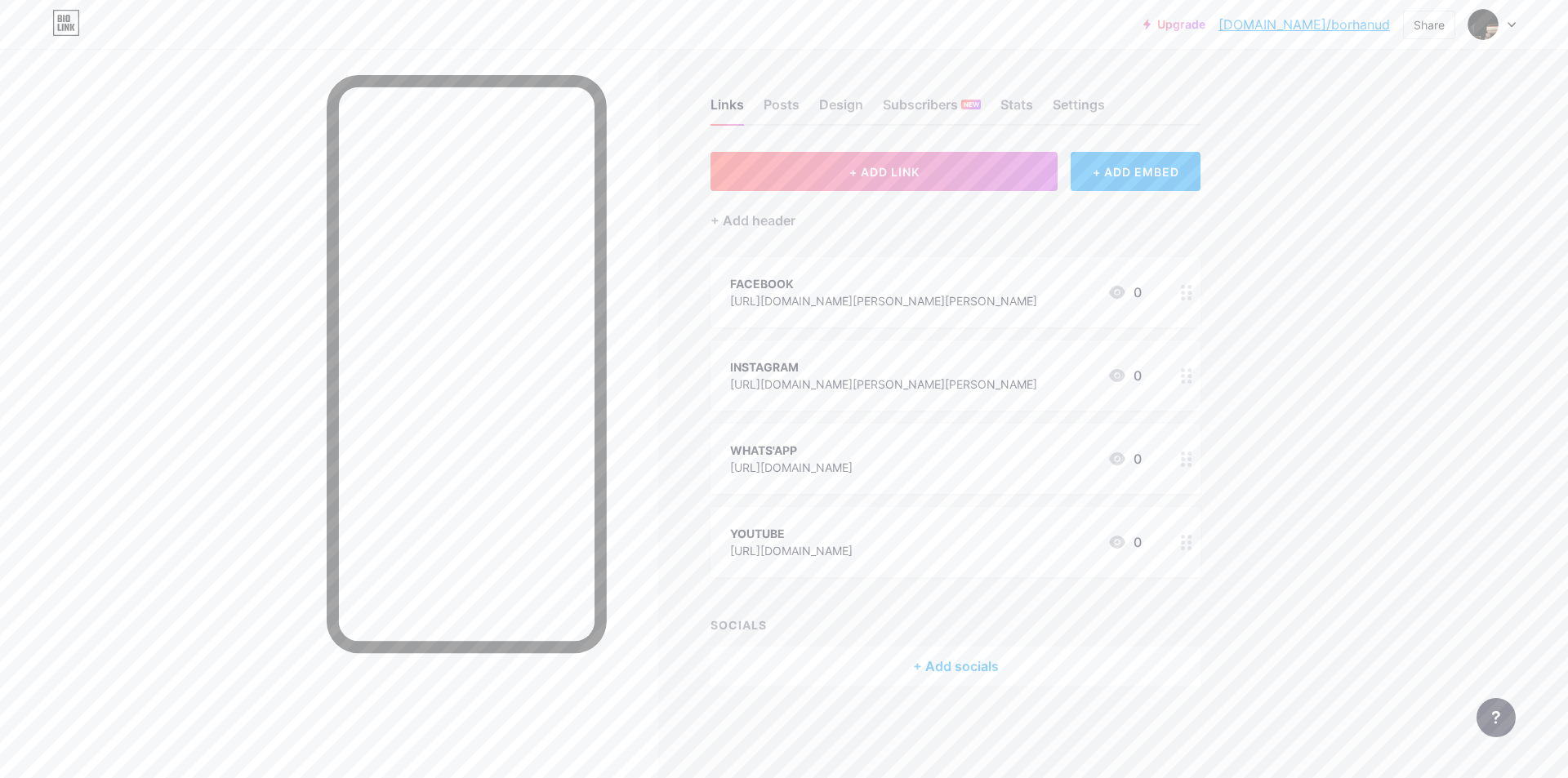
click at [1419, 318] on div "Upgrade [DOMAIN_NAME]/borhan... [DOMAIN_NAME]/[PERSON_NAME] Switch accounts [PE…" at bounding box center [784, 389] width 1568 height 778
